Goal: Navigation & Orientation: Find specific page/section

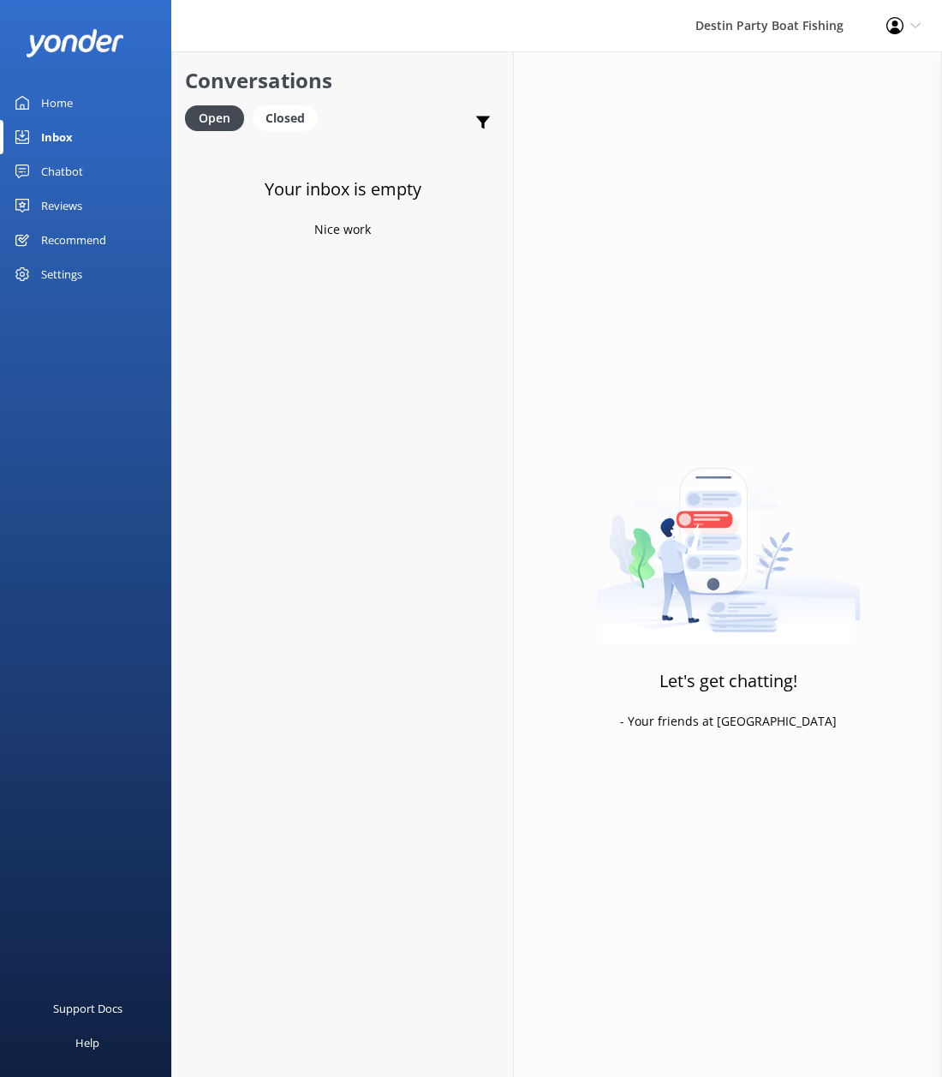
click at [57, 220] on div "Reviews" at bounding box center [61, 205] width 41 height 34
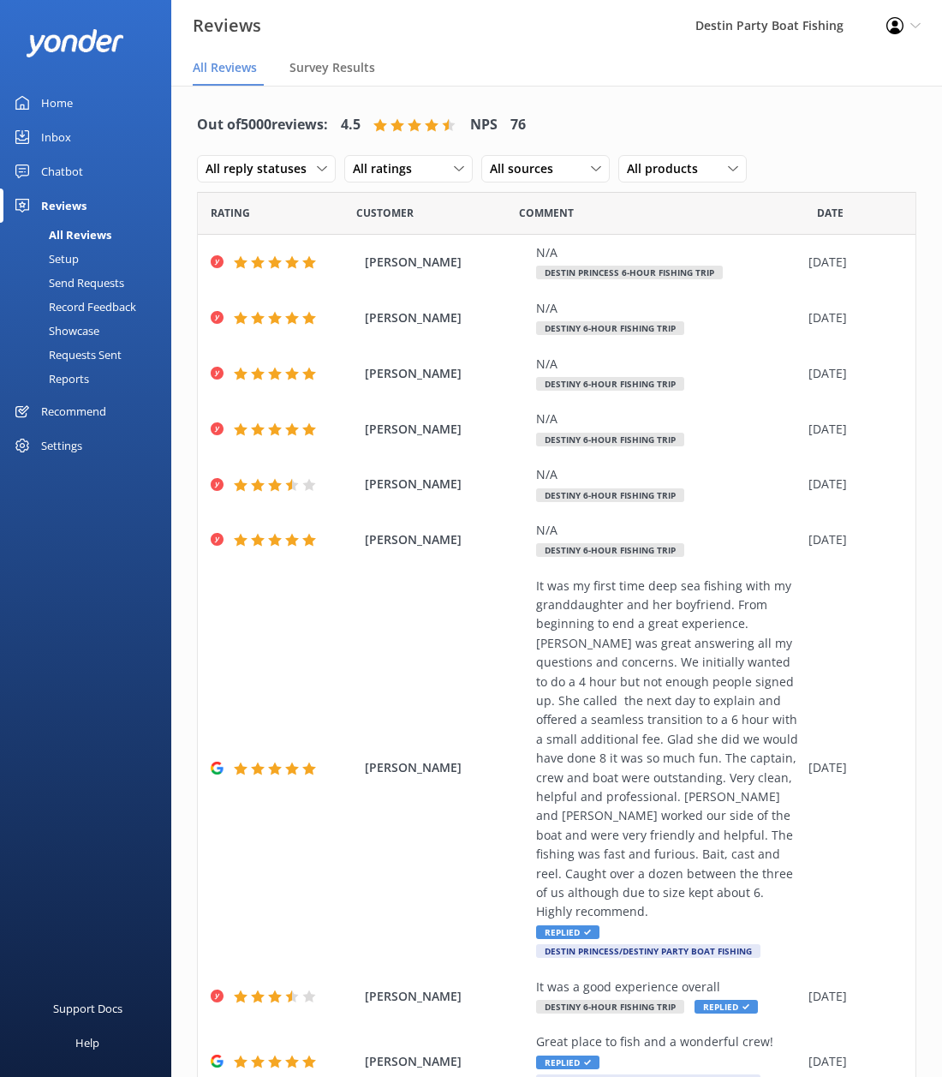
click at [18, 158] on link "Chatbot" at bounding box center [85, 171] width 171 height 34
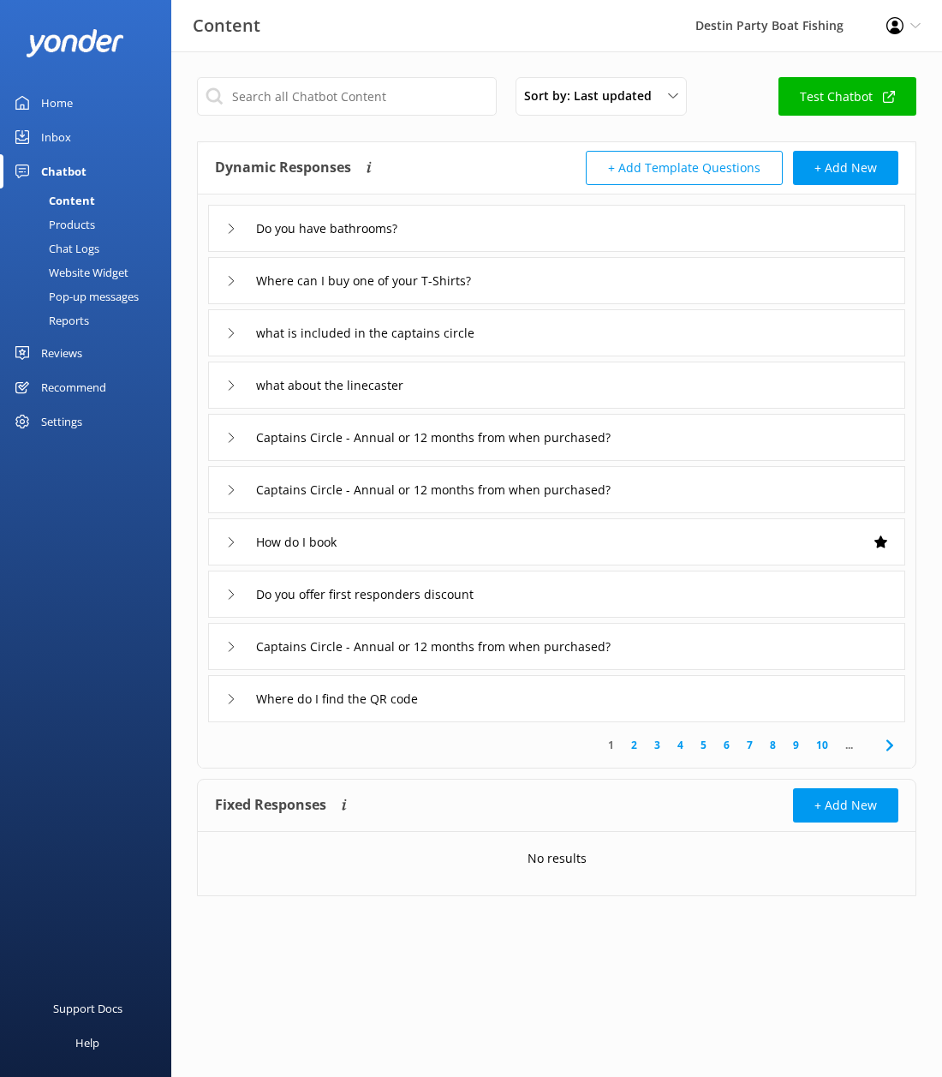
click at [34, 145] on link "Inbox" at bounding box center [85, 137] width 171 height 34
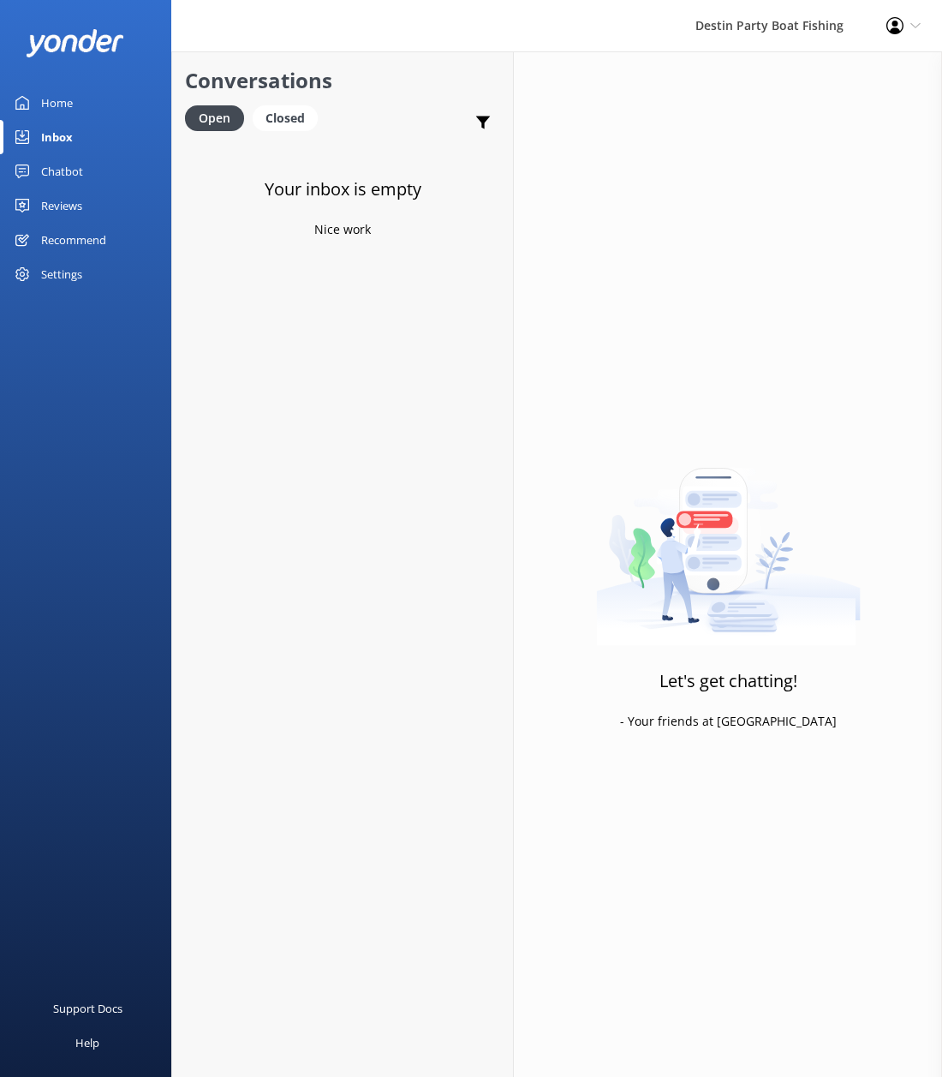
click at [81, 206] on div "Reviews" at bounding box center [61, 205] width 41 height 34
